Goal: Transaction & Acquisition: Purchase product/service

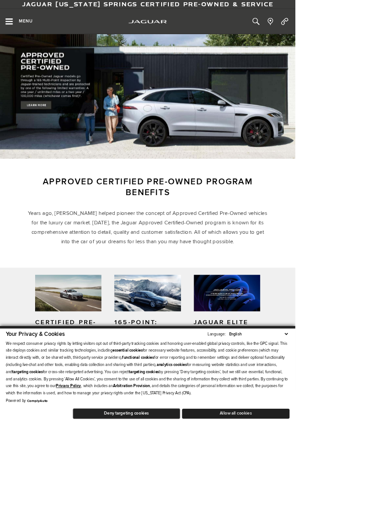
click at [363, 526] on button "Allow all cookies" at bounding box center [295, 520] width 135 height 13
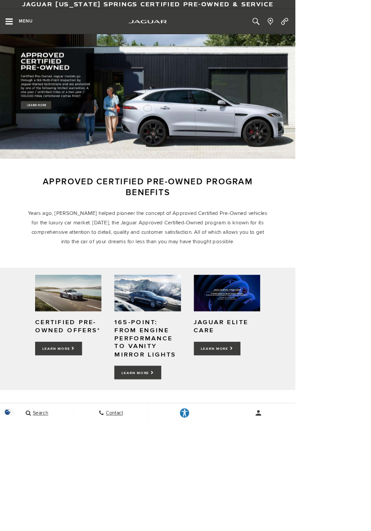
click at [17, 27] on icon "Open the main navigation menu" at bounding box center [11, 26] width 11 height 9
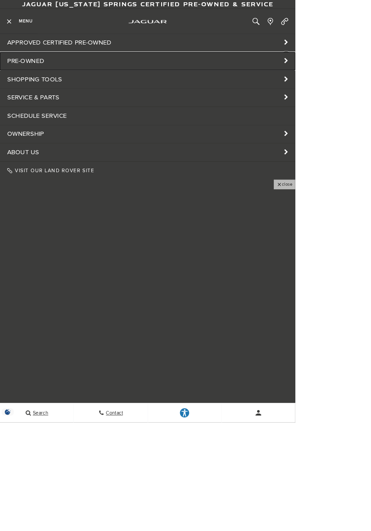
click at [34, 77] on link "Pre-Owned" at bounding box center [185, 77] width 371 height 22
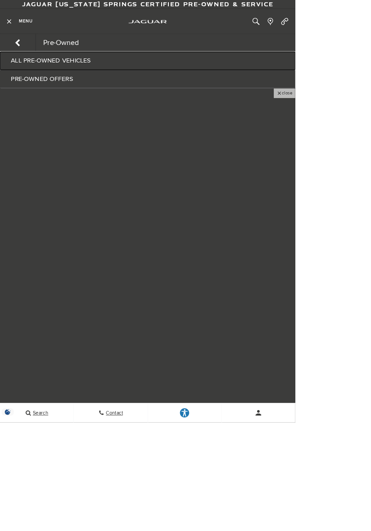
click at [29, 79] on link "All Pre-Owned Vehicles" at bounding box center [185, 76] width 371 height 22
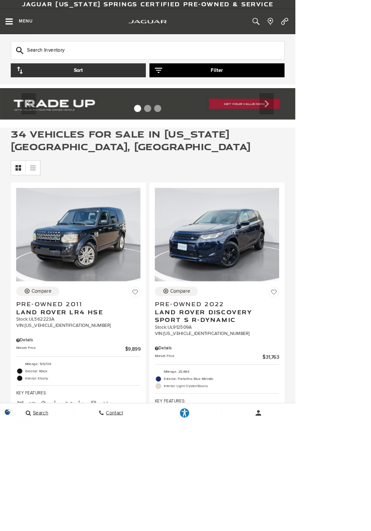
click at [219, 93] on button "Filter" at bounding box center [273, 89] width 170 height 18
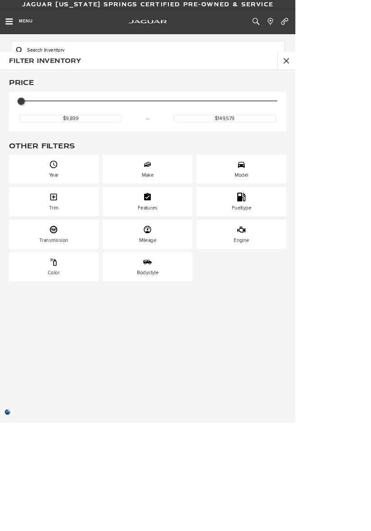
click at [359, 208] on div "Model" at bounding box center [303, 212] width 112 height 36
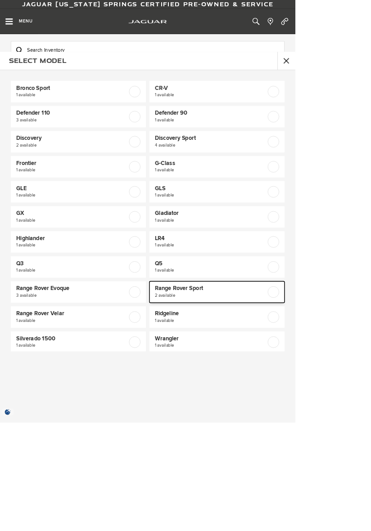
click at [269, 363] on span "Range Rover Sport" at bounding box center [260, 362] width 133 height 9
checkbox input "true"
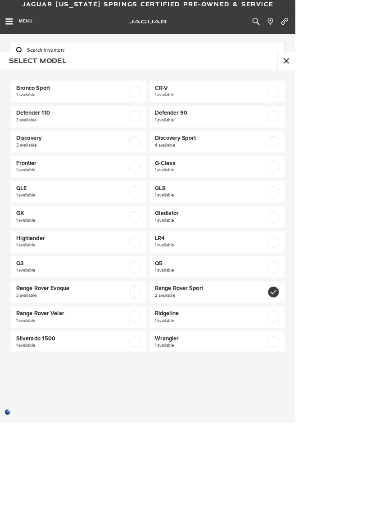
click at [370, 76] on button "close" at bounding box center [359, 76] width 22 height 22
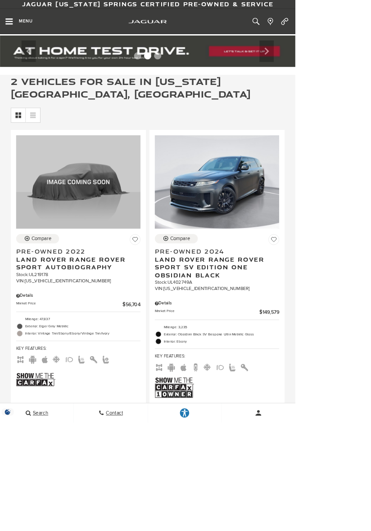
scroll to position [67, 0]
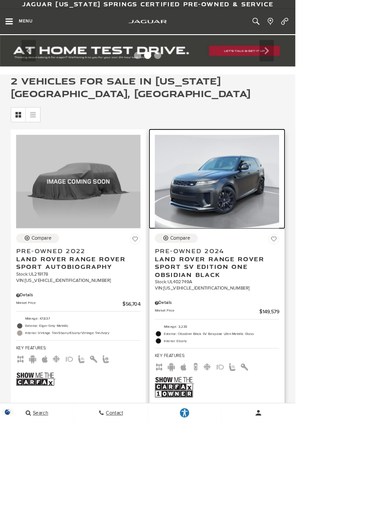
click at [272, 252] on img at bounding box center [272, 228] width 156 height 117
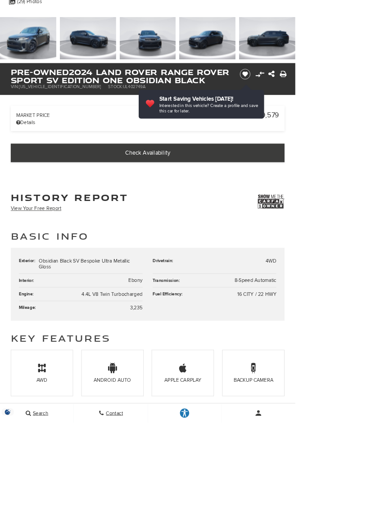
scroll to position [303, 0]
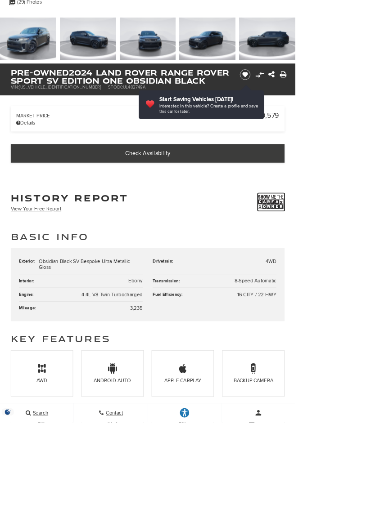
click at [344, 265] on img at bounding box center [340, 254] width 34 height 22
